Goal: Transaction & Acquisition: Obtain resource

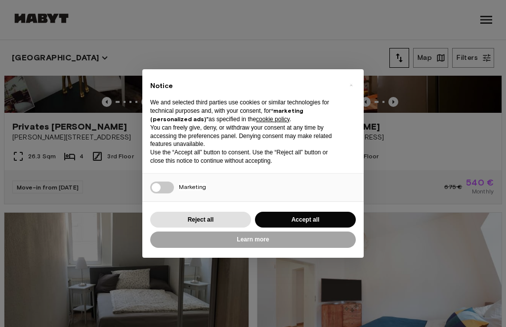
click at [472, 92] on div "× Notice We and selected third parties use cookies or similar technologies for …" at bounding box center [253, 163] width 506 height 327
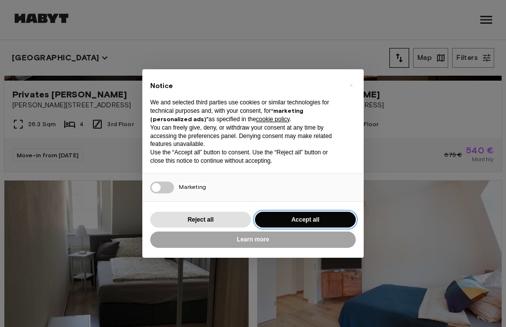
click at [291, 215] on button "Accept all" at bounding box center [305, 220] width 101 height 16
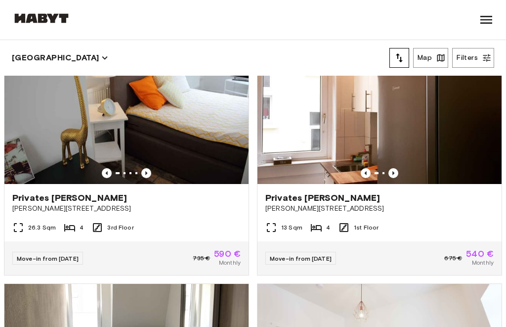
scroll to position [28, 0]
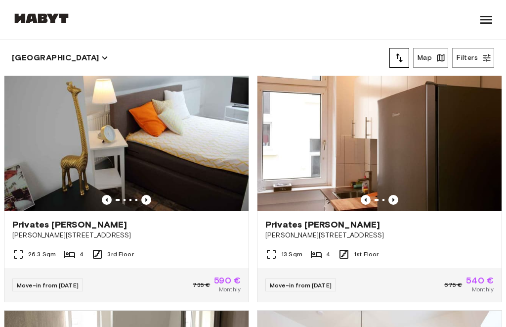
click at [455, 128] on img at bounding box center [380, 129] width 244 height 163
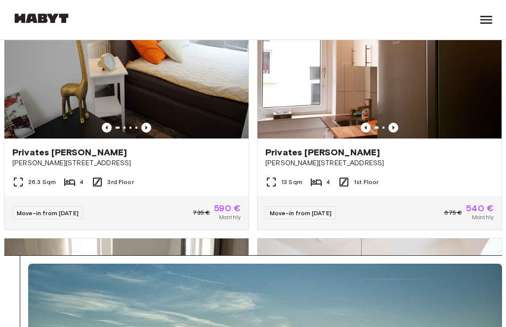
scroll to position [82, 0]
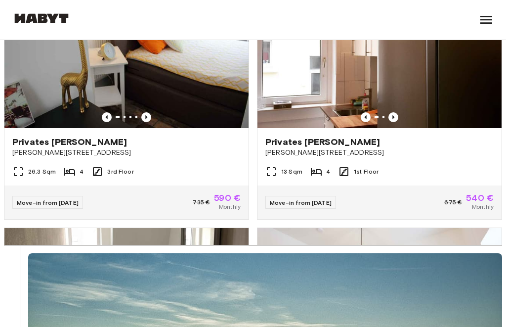
click at [76, 69] on img at bounding box center [126, 47] width 244 height 163
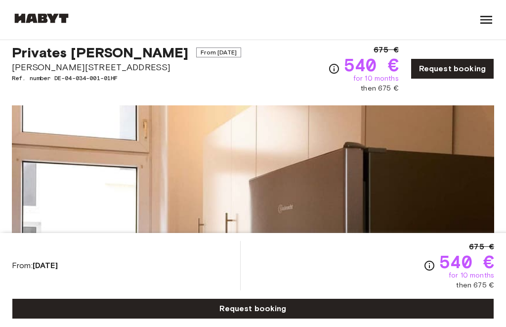
scroll to position [27, 0]
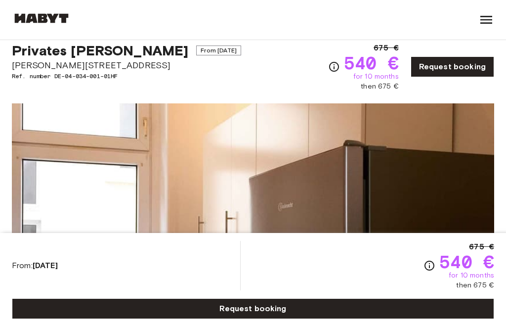
click at [443, 152] on img at bounding box center [253, 234] width 482 height 263
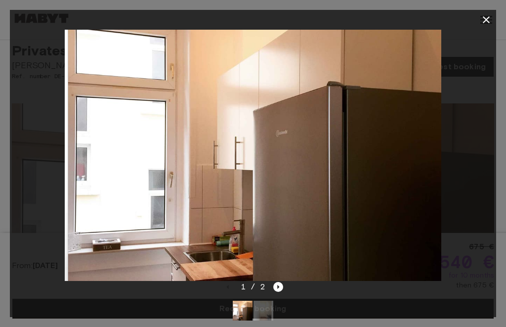
click at [487, 16] on icon "button" at bounding box center [486, 20] width 12 height 12
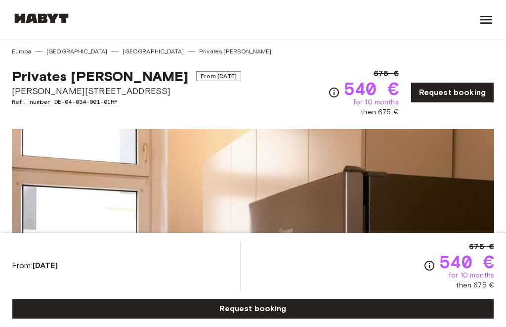
scroll to position [0, 0]
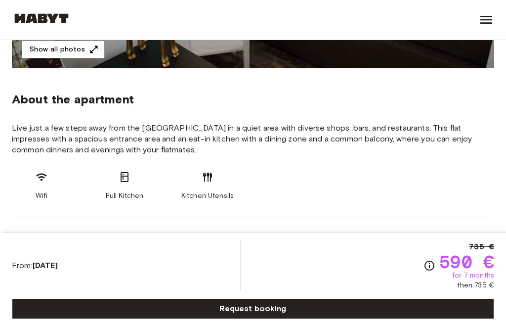
scroll to position [364, 0]
